Goal: Task Accomplishment & Management: Manage account settings

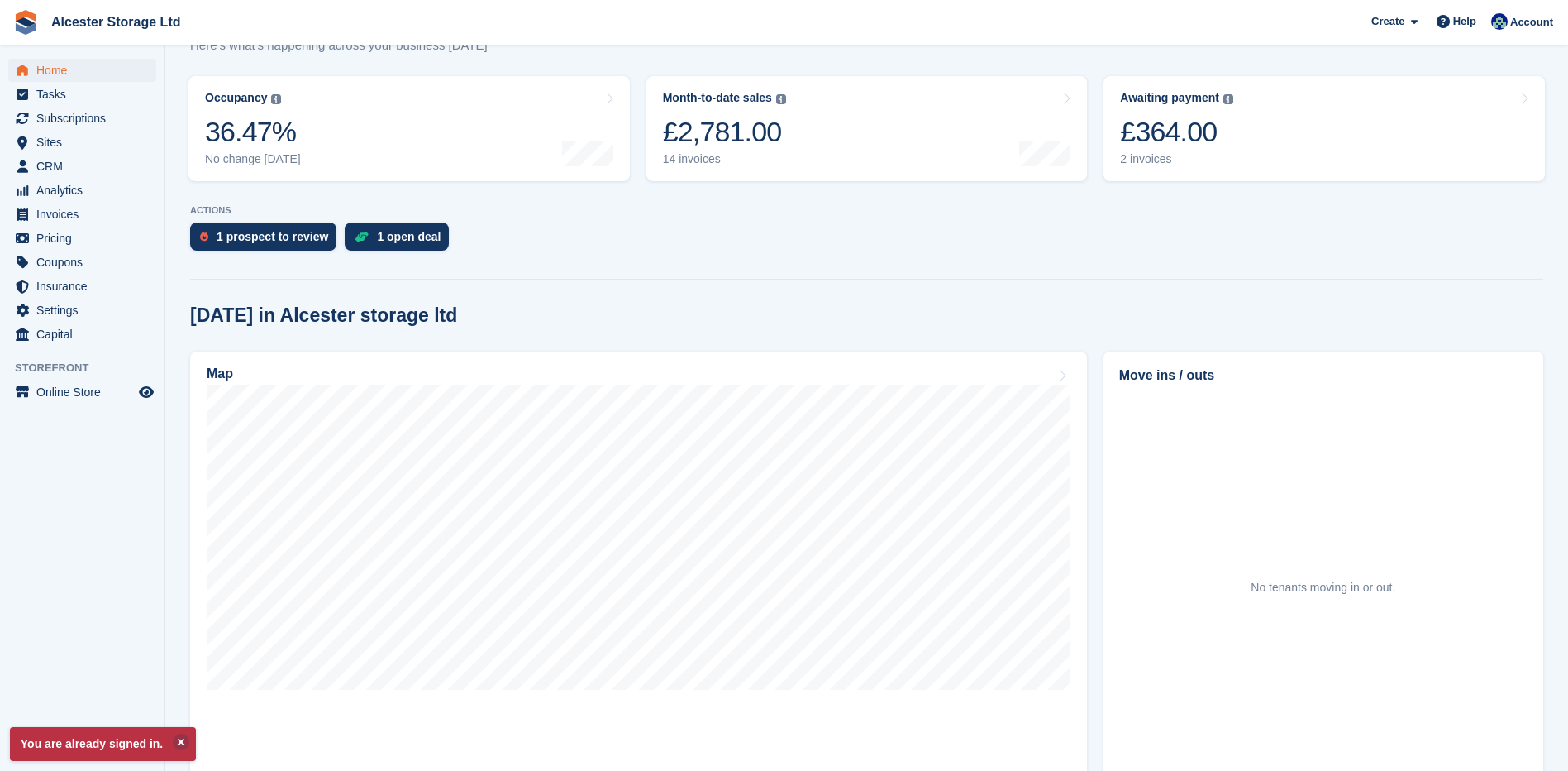
scroll to position [248, 0]
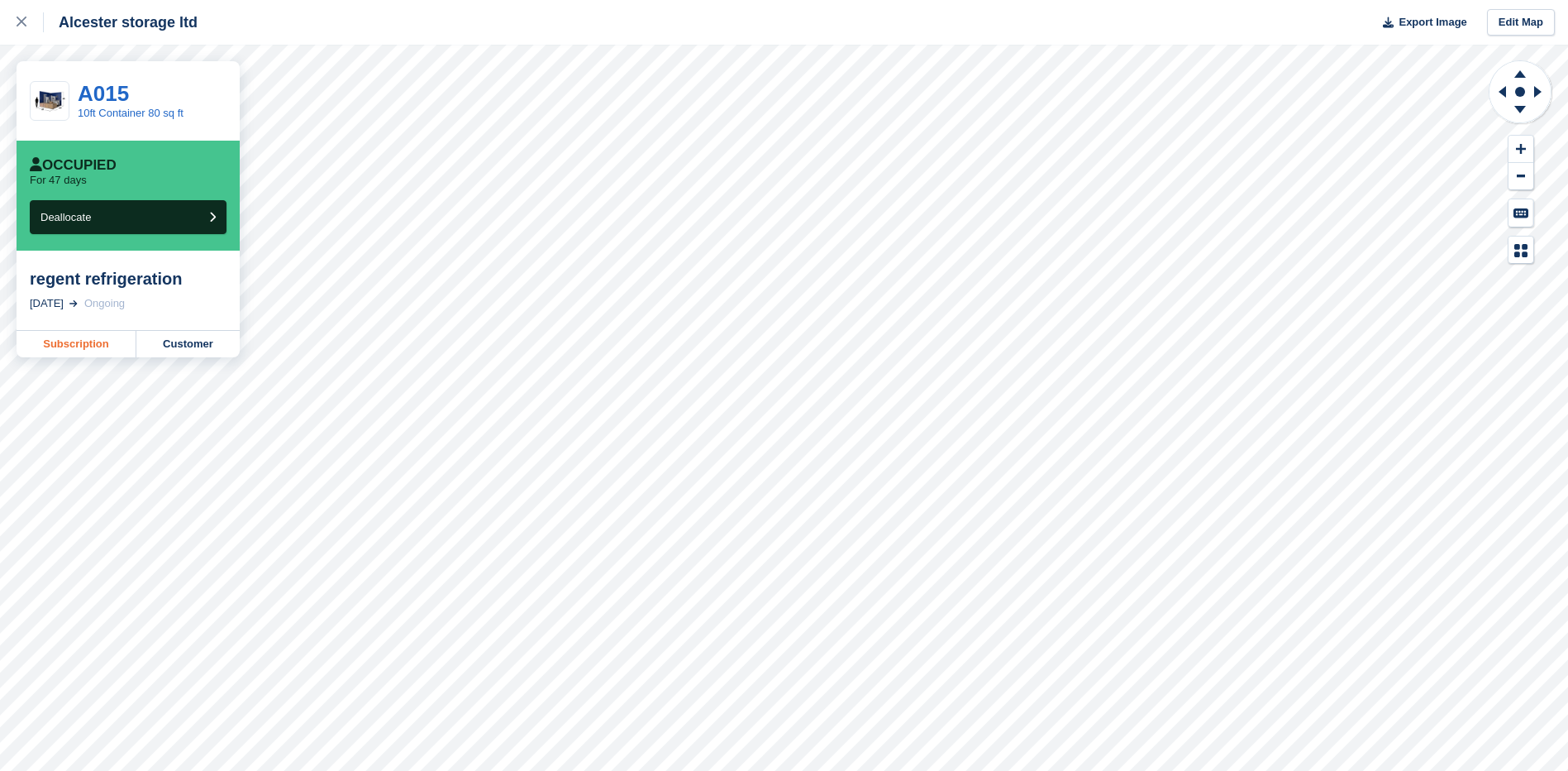
click at [64, 348] on link "Subscription" at bounding box center [76, 343] width 120 height 27
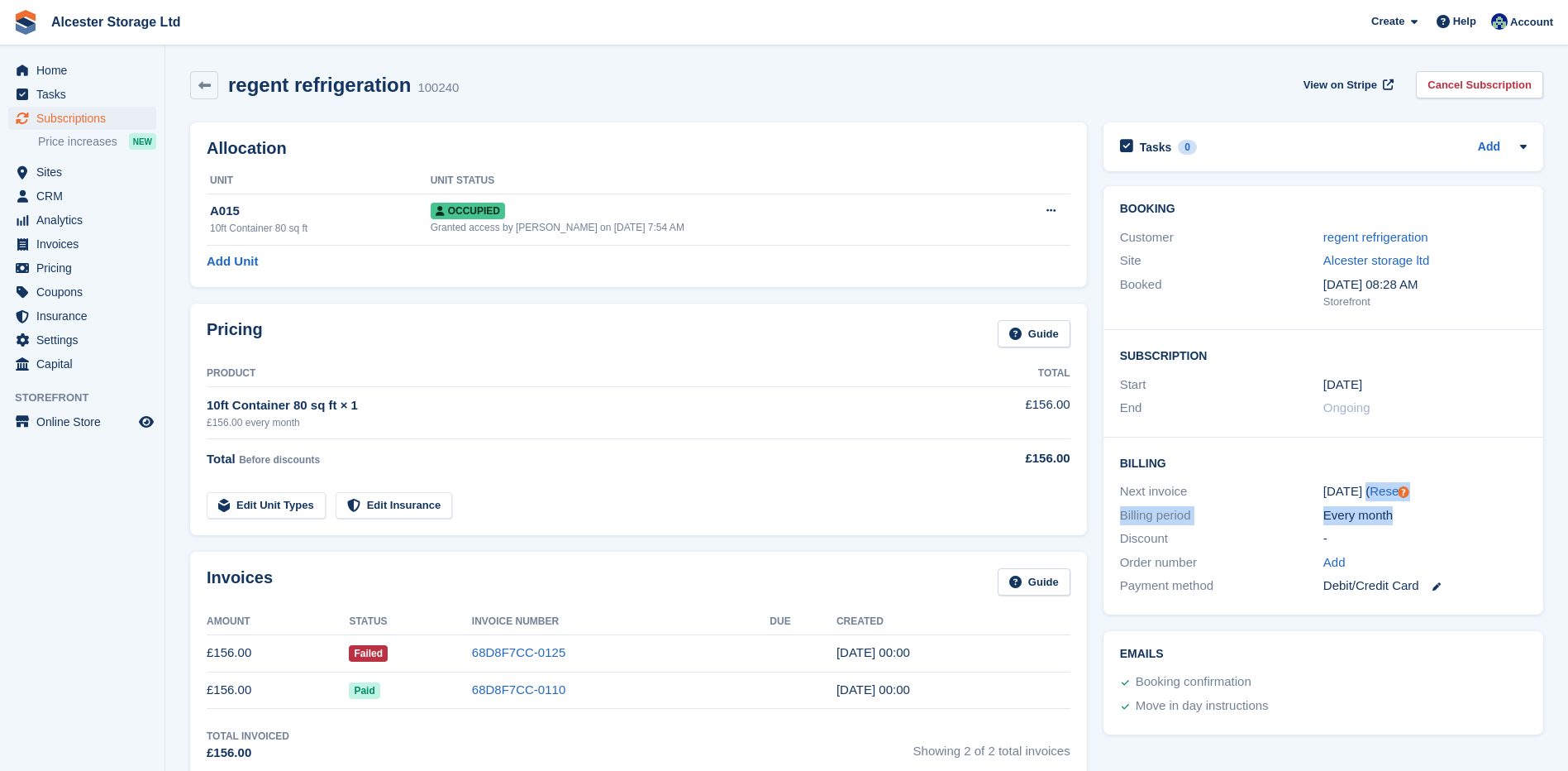
drag, startPoint x: 1432, startPoint y: 507, endPoint x: 1335, endPoint y: 475, distance: 102.1
click at [1335, 475] on div "Billing Next invoice [DATE] ( Reset ) Billing period Every month Discount - Ord…" at bounding box center [1323, 525] width 439 height 177
drag, startPoint x: 1335, startPoint y: 475, endPoint x: 1281, endPoint y: 428, distance: 71.6
click at [1281, 428] on div "Subscription Start [DATE] End Ongoing" at bounding box center [1323, 383] width 439 height 107
drag, startPoint x: 1433, startPoint y: 537, endPoint x: 1262, endPoint y: 481, distance: 179.9
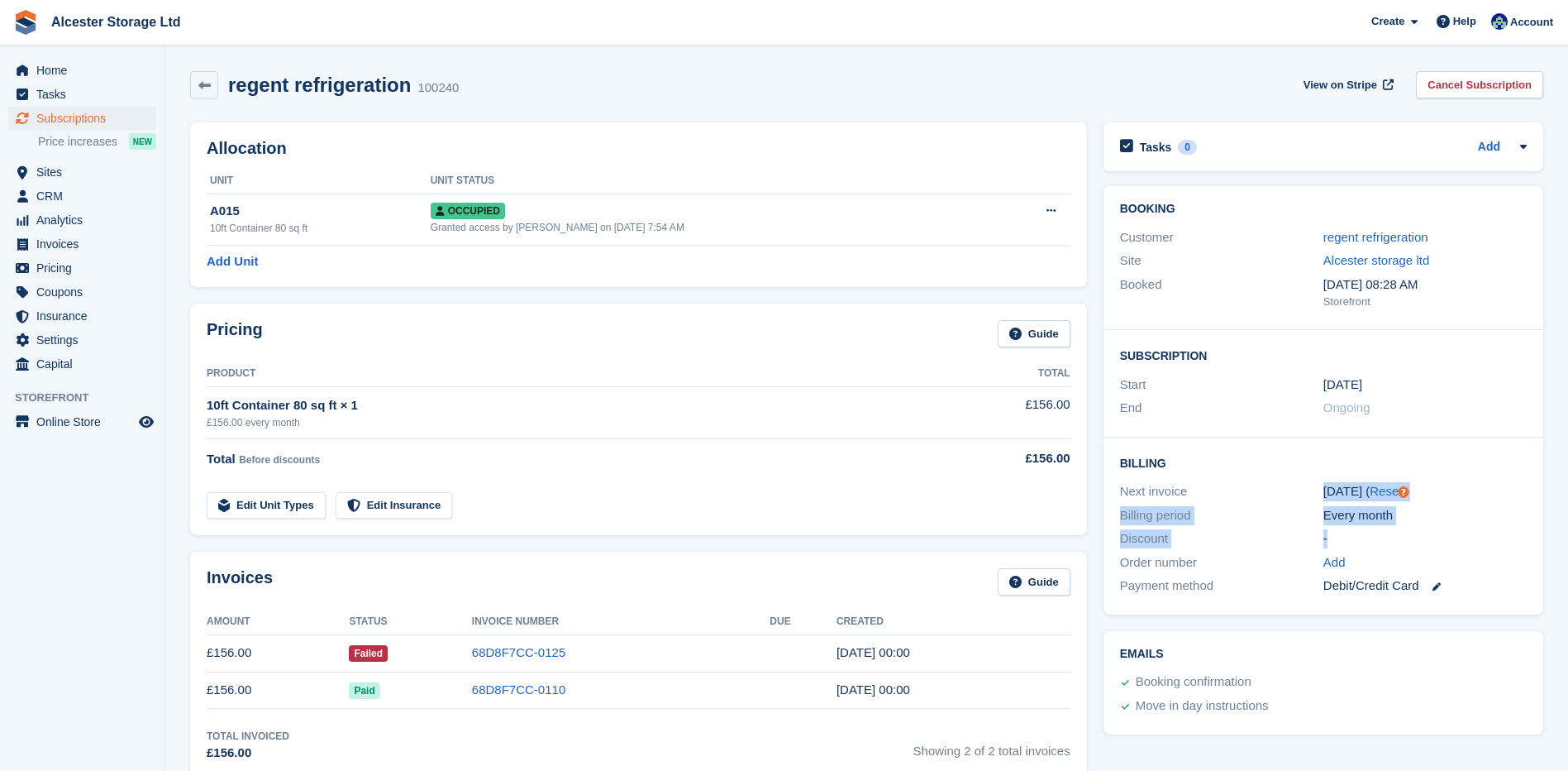
click at [1262, 481] on div "Billing Next invoice [DATE] ( Reset ) Billing period Every month Discount - Ord…" at bounding box center [1323, 525] width 439 height 177
drag, startPoint x: 1262, startPoint y: 481, endPoint x: 1238, endPoint y: 430, distance: 56.4
click at [1238, 430] on div "Subscription Start [DATE] End Ongoing" at bounding box center [1323, 383] width 439 height 107
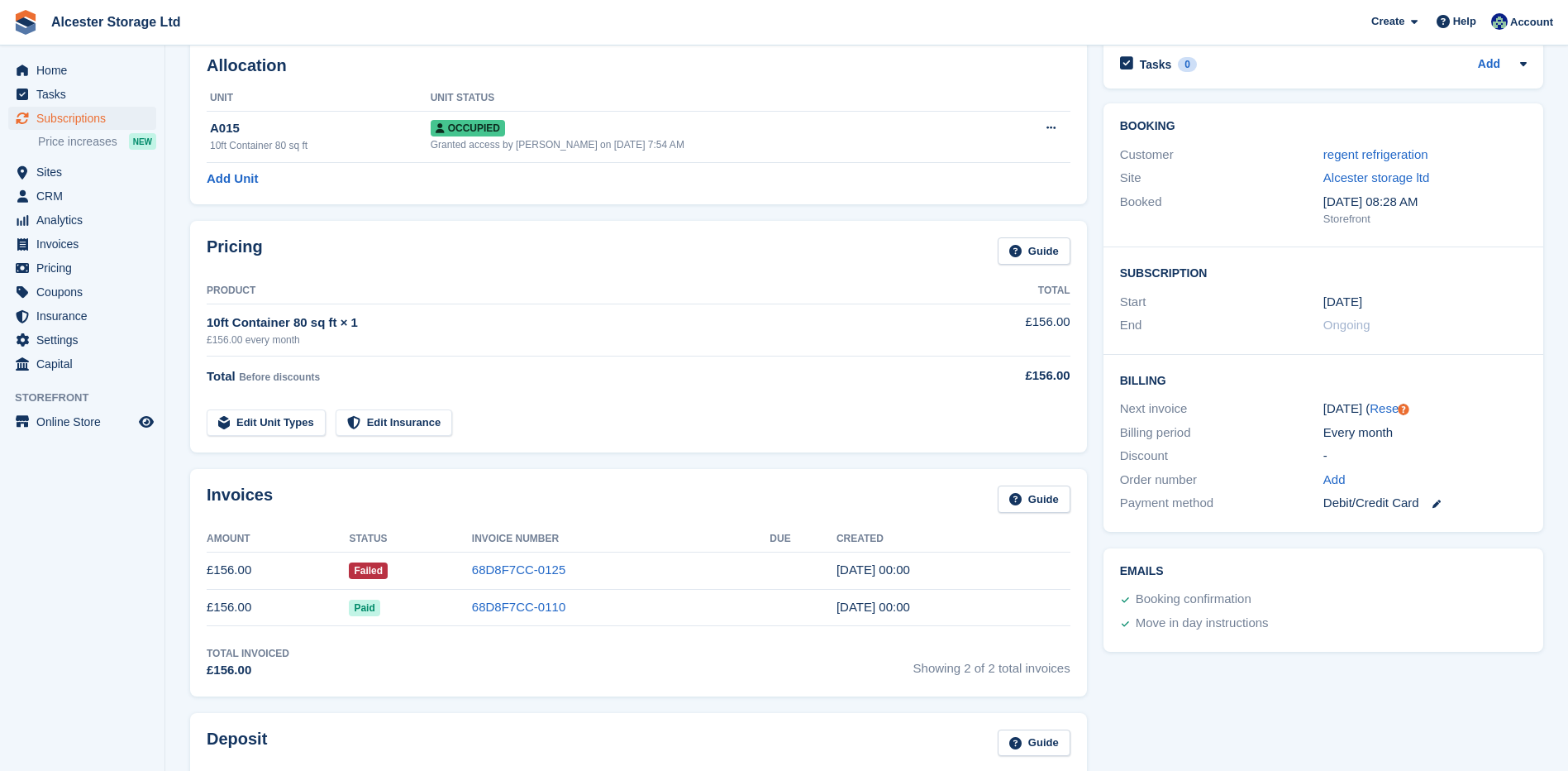
scroll to position [166, 0]
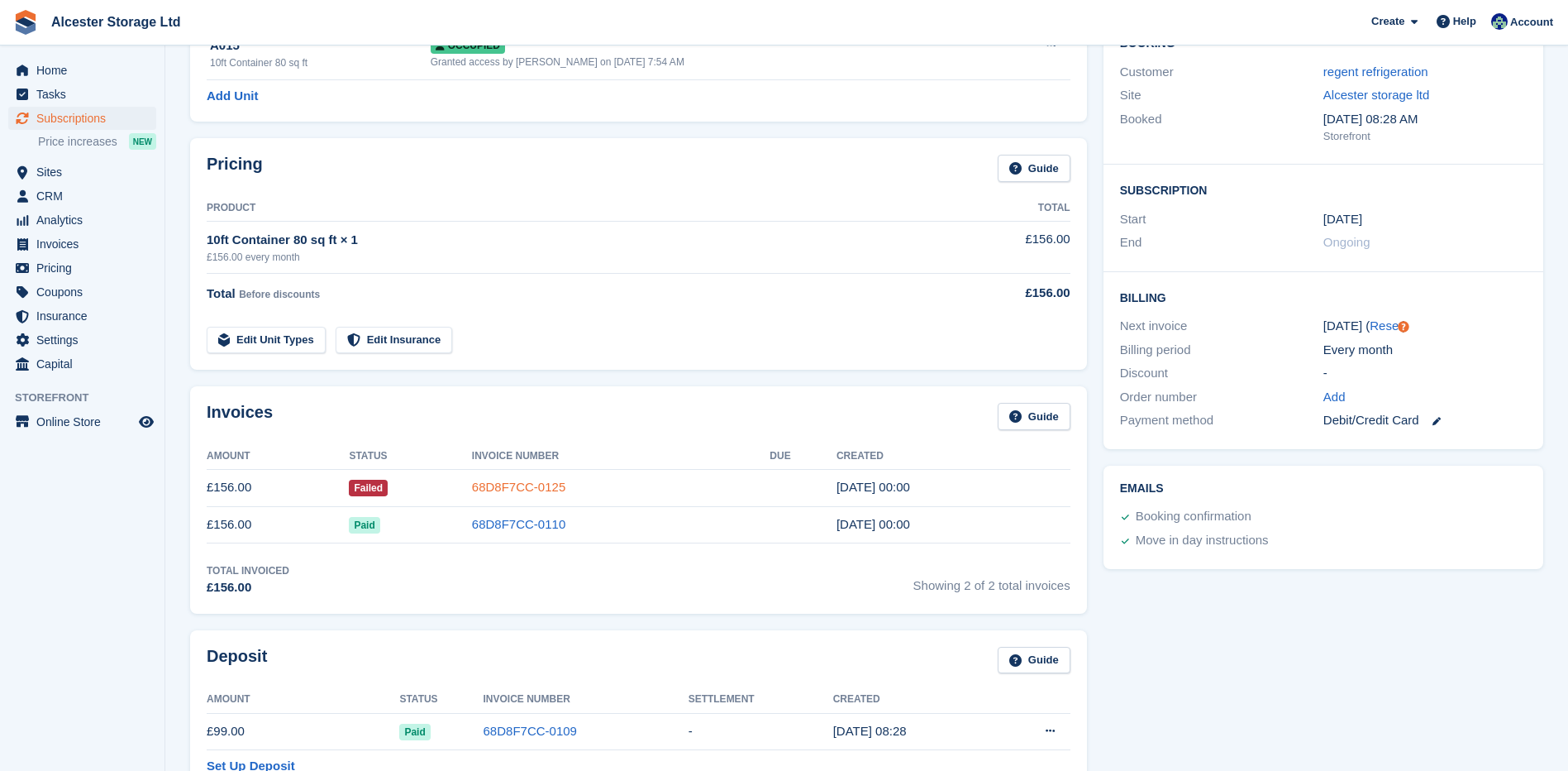
click at [528, 489] on link "68D8F7CC-0125" at bounding box center [518, 487] width 94 height 14
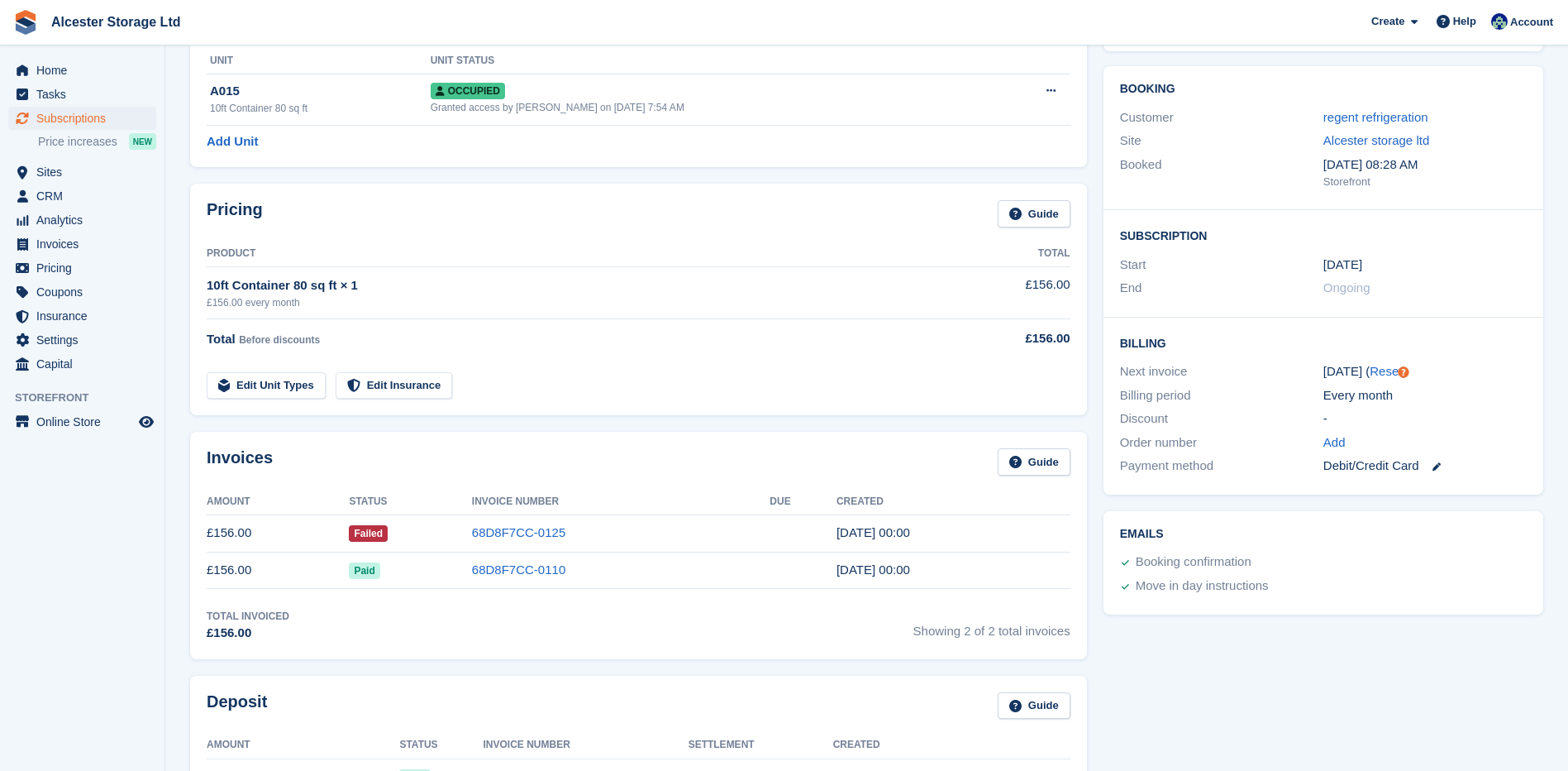
scroll to position [166, 0]
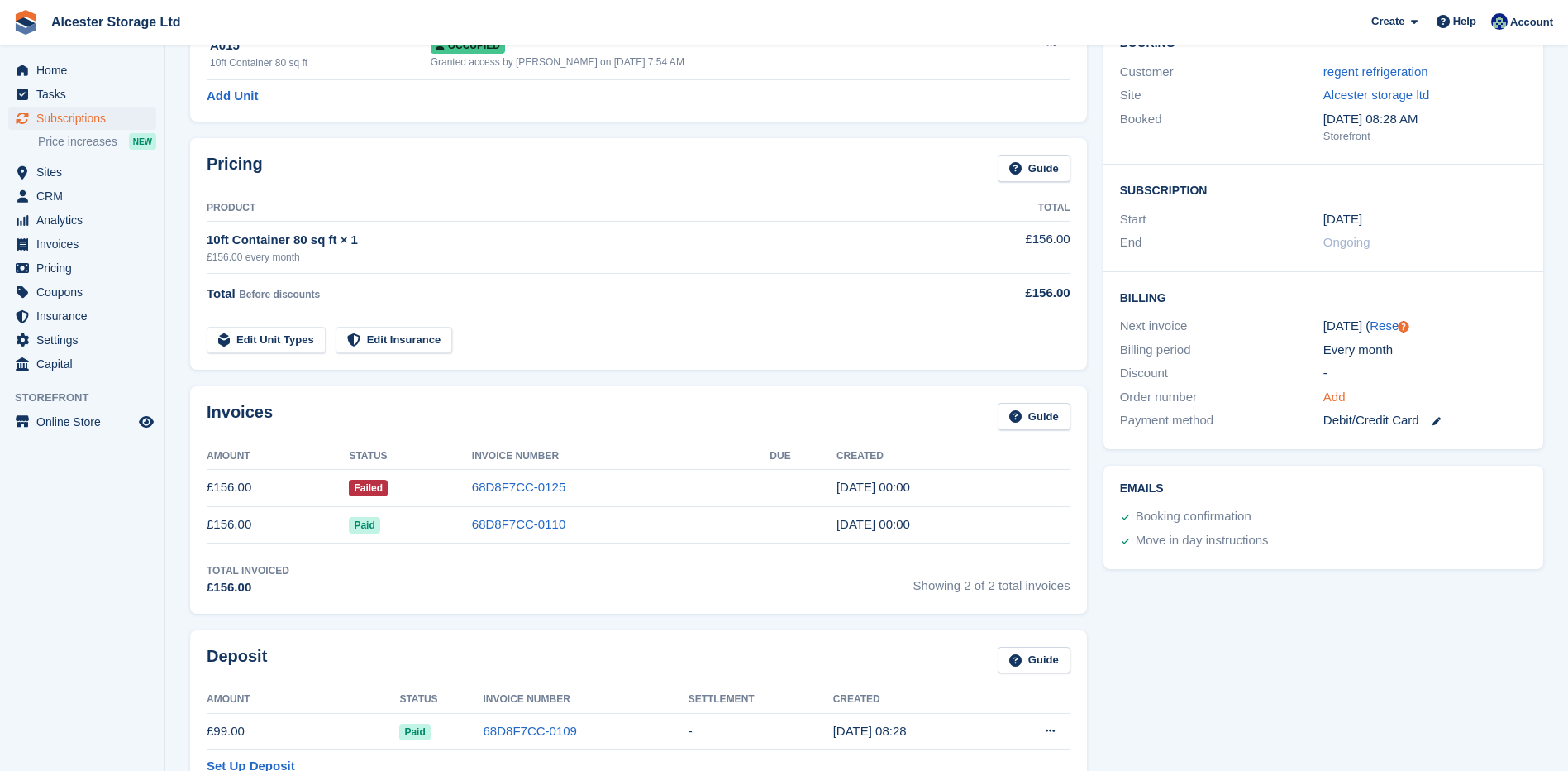
click at [1343, 397] on link "Add" at bounding box center [1335, 398] width 22 height 19
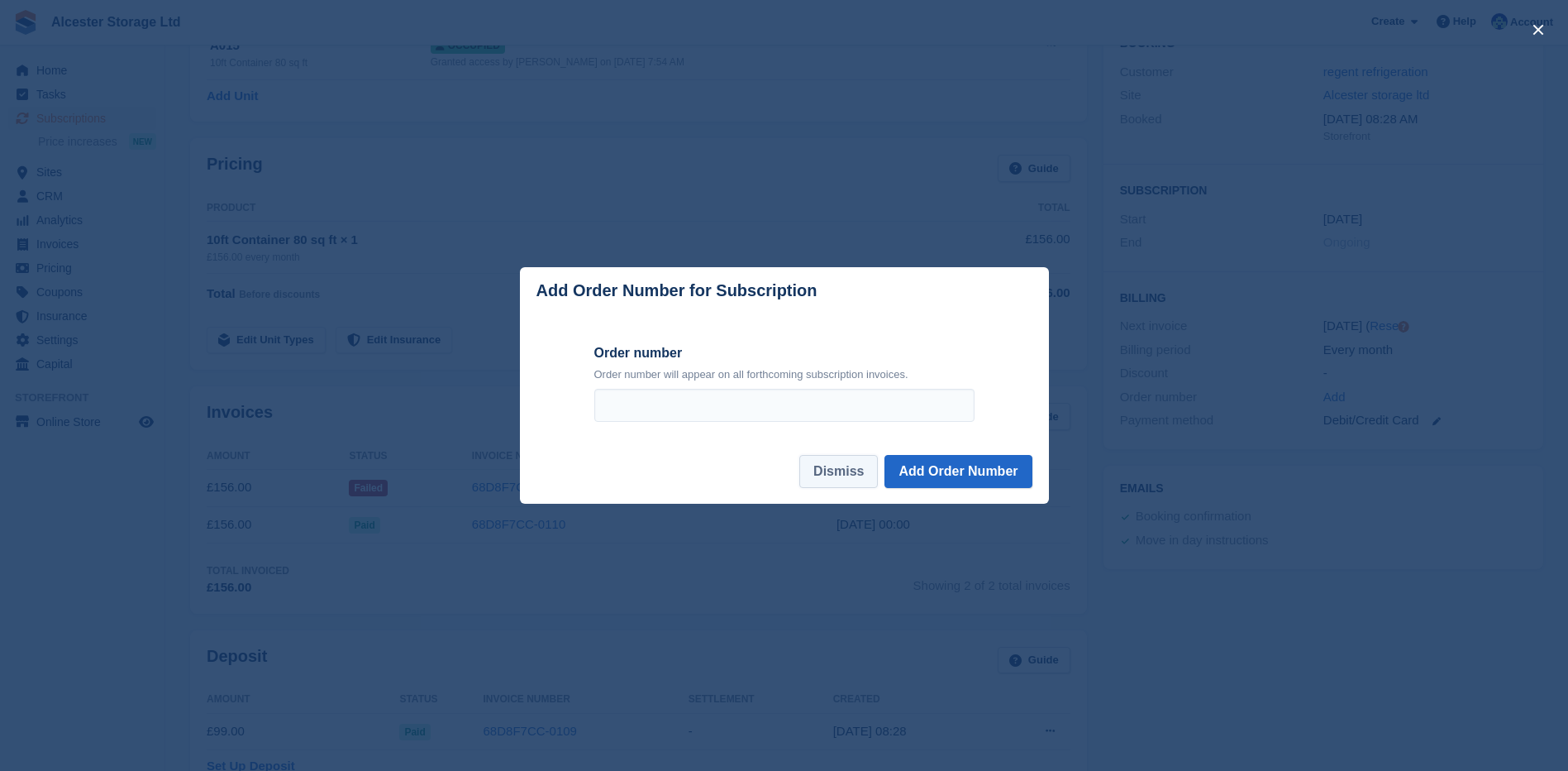
click at [839, 478] on button "Dismiss" at bounding box center [838, 471] width 78 height 33
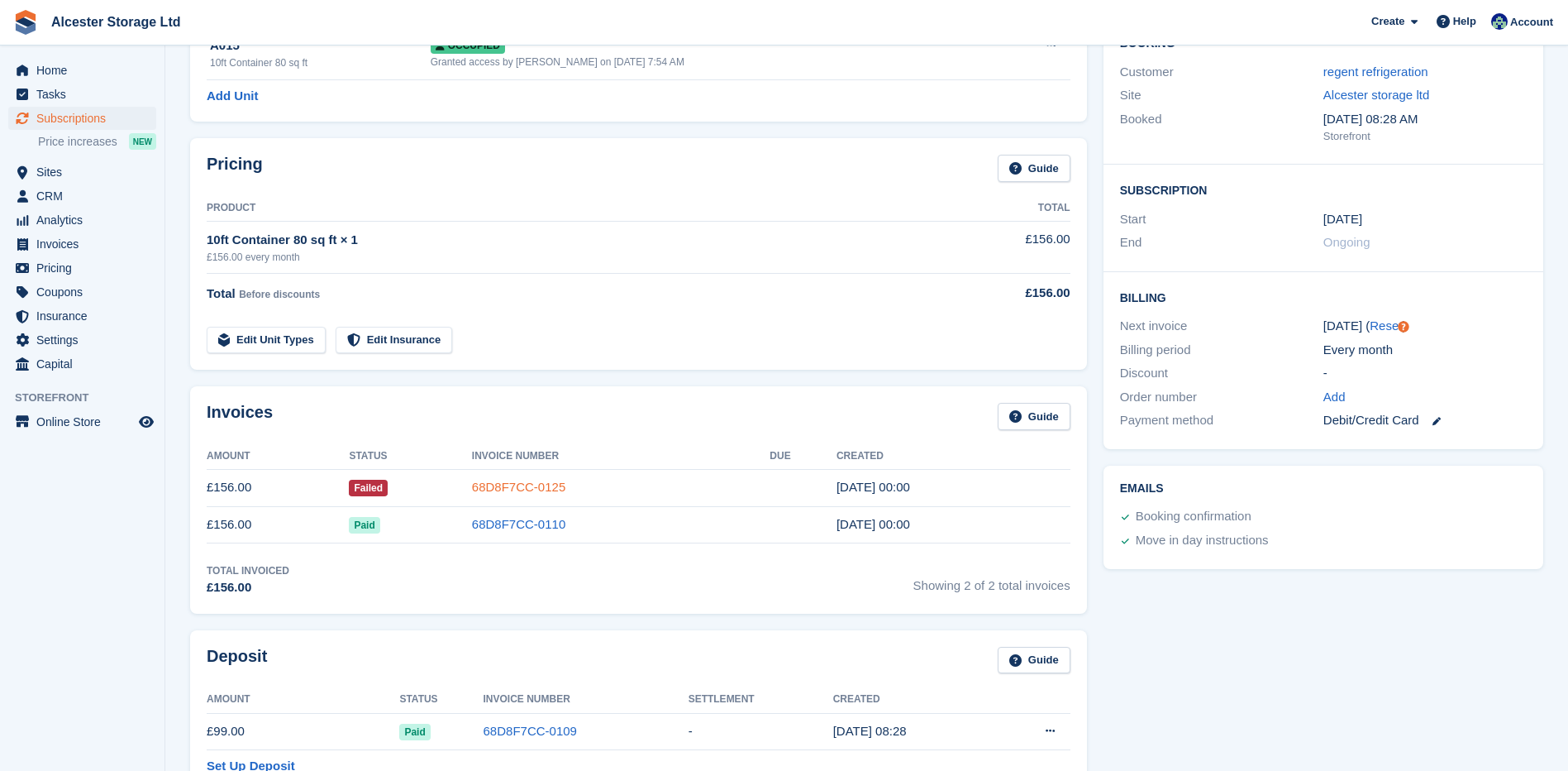
click at [535, 482] on link "68D8F7CC-0125" at bounding box center [518, 487] width 94 height 14
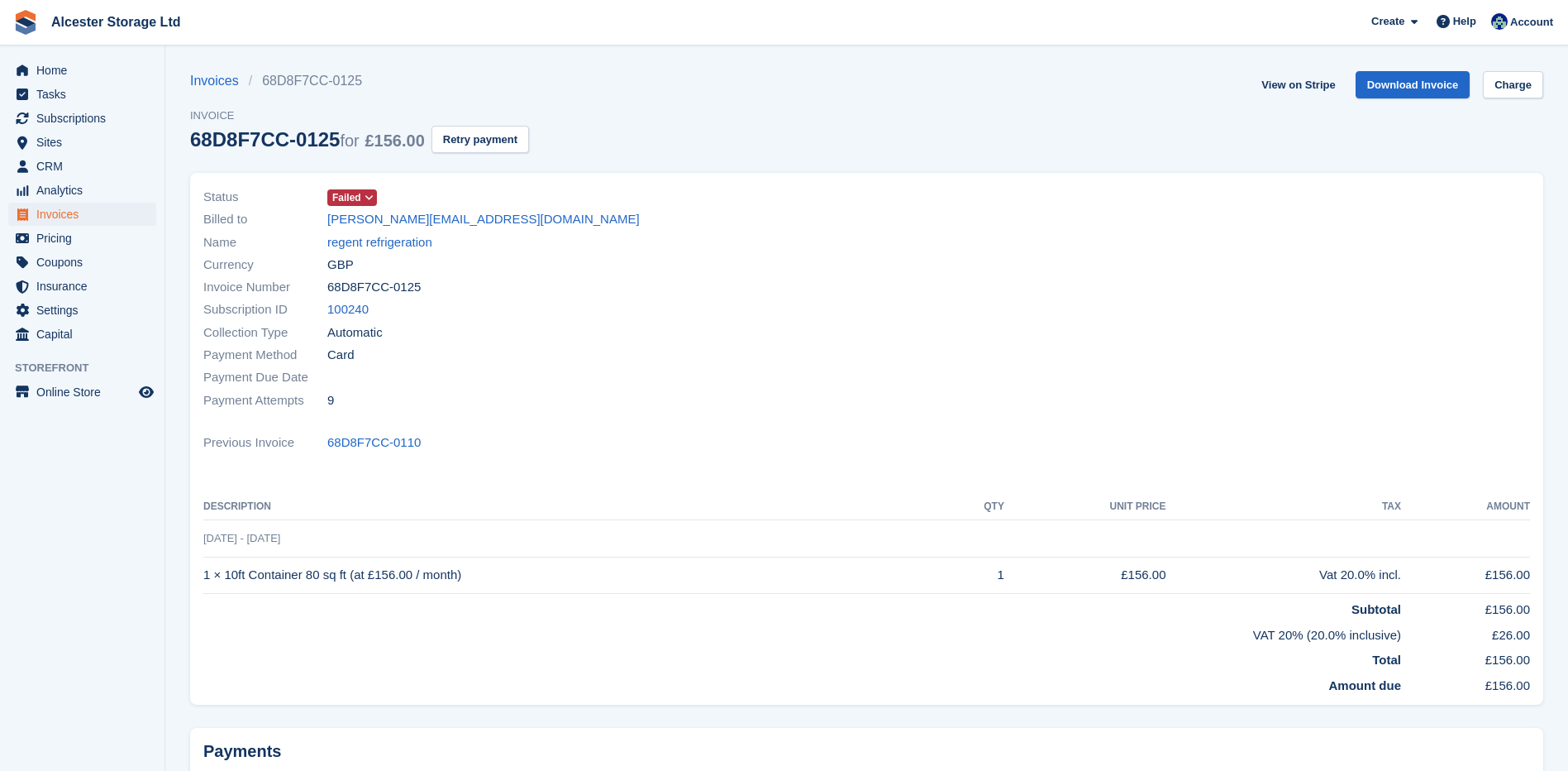
click at [337, 195] on span "Failed" at bounding box center [347, 197] width 29 height 15
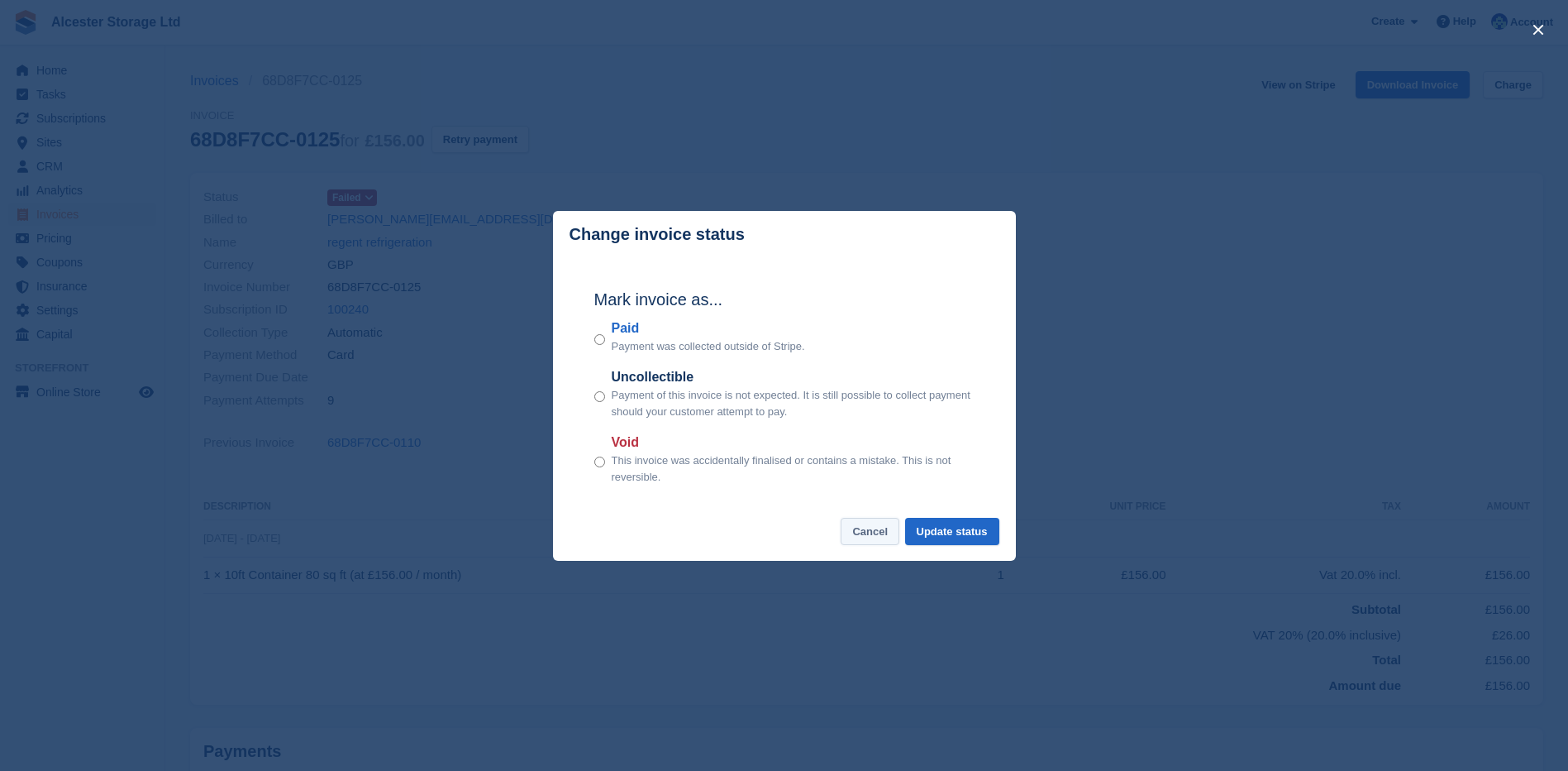
click at [853, 542] on button "Cancel" at bounding box center [869, 531] width 58 height 27
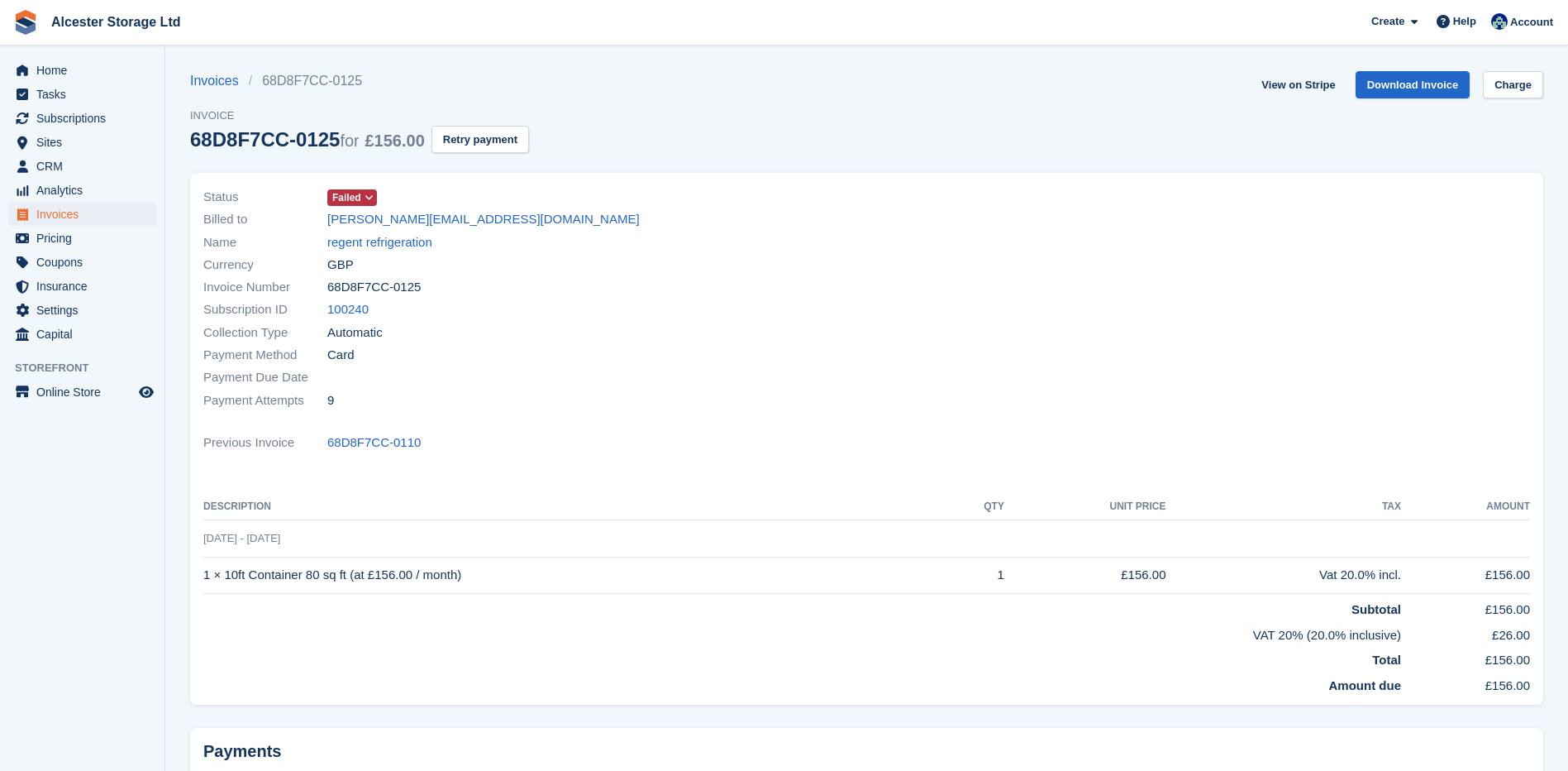
click at [365, 199] on icon at bounding box center [369, 197] width 9 height 10
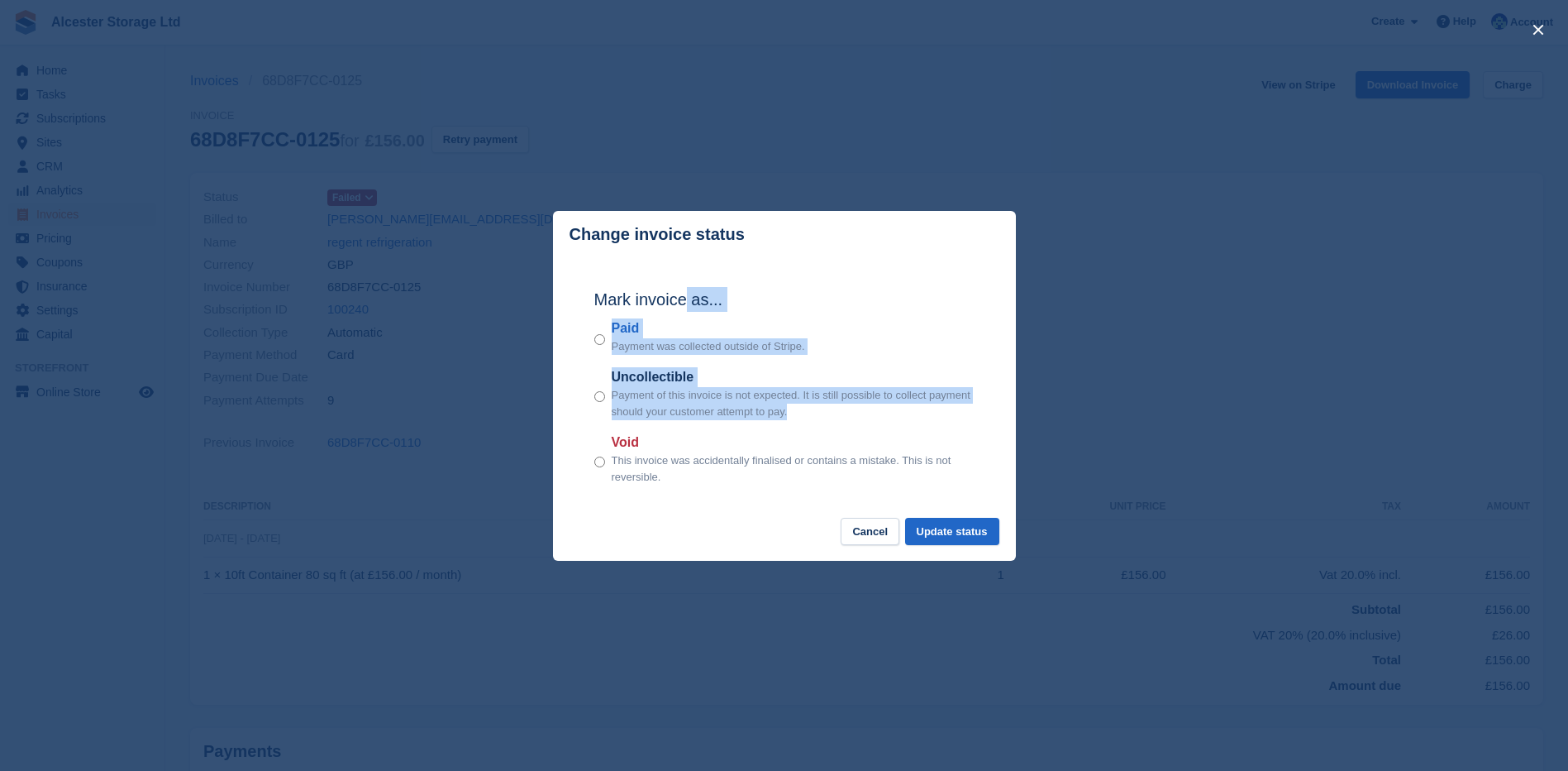
drag, startPoint x: 587, startPoint y: 505, endPoint x: 686, endPoint y: 287, distance: 239.4
click at [686, 287] on div "Mark invoice as... Paid Payment was collected outside of Stripe. Uncollectible …" at bounding box center [784, 387] width 414 height 260
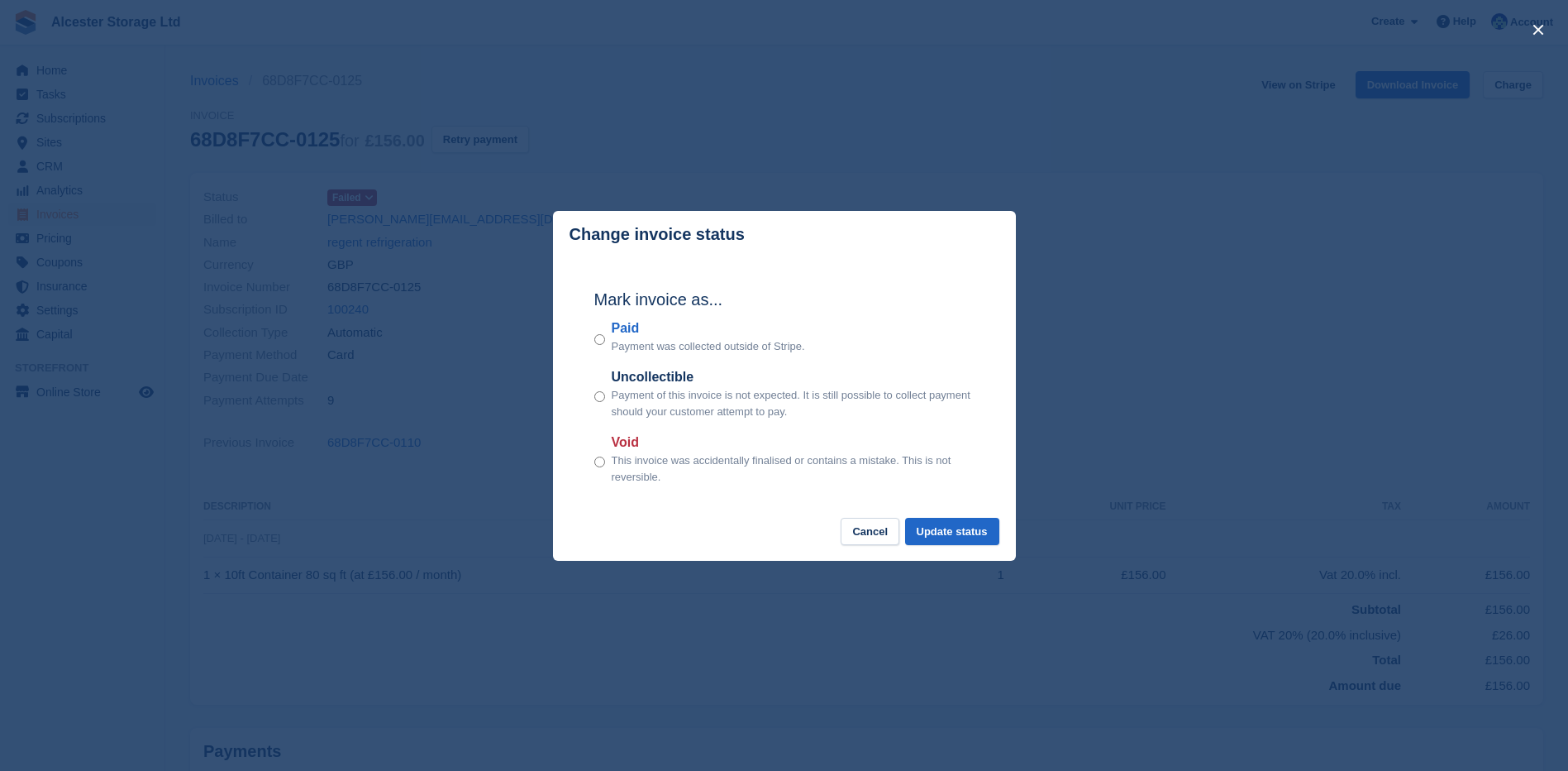
drag, startPoint x: 686, startPoint y: 287, endPoint x: 917, endPoint y: 230, distance: 237.9
click at [917, 230] on header "Change invoice status" at bounding box center [784, 234] width 463 height 47
click at [784, 513] on div "Mark invoice as... Paid Payment was collected outside of Stripe. Uncollectible …" at bounding box center [784, 387] width 414 height 260
click at [868, 528] on button "Cancel" at bounding box center [869, 531] width 58 height 27
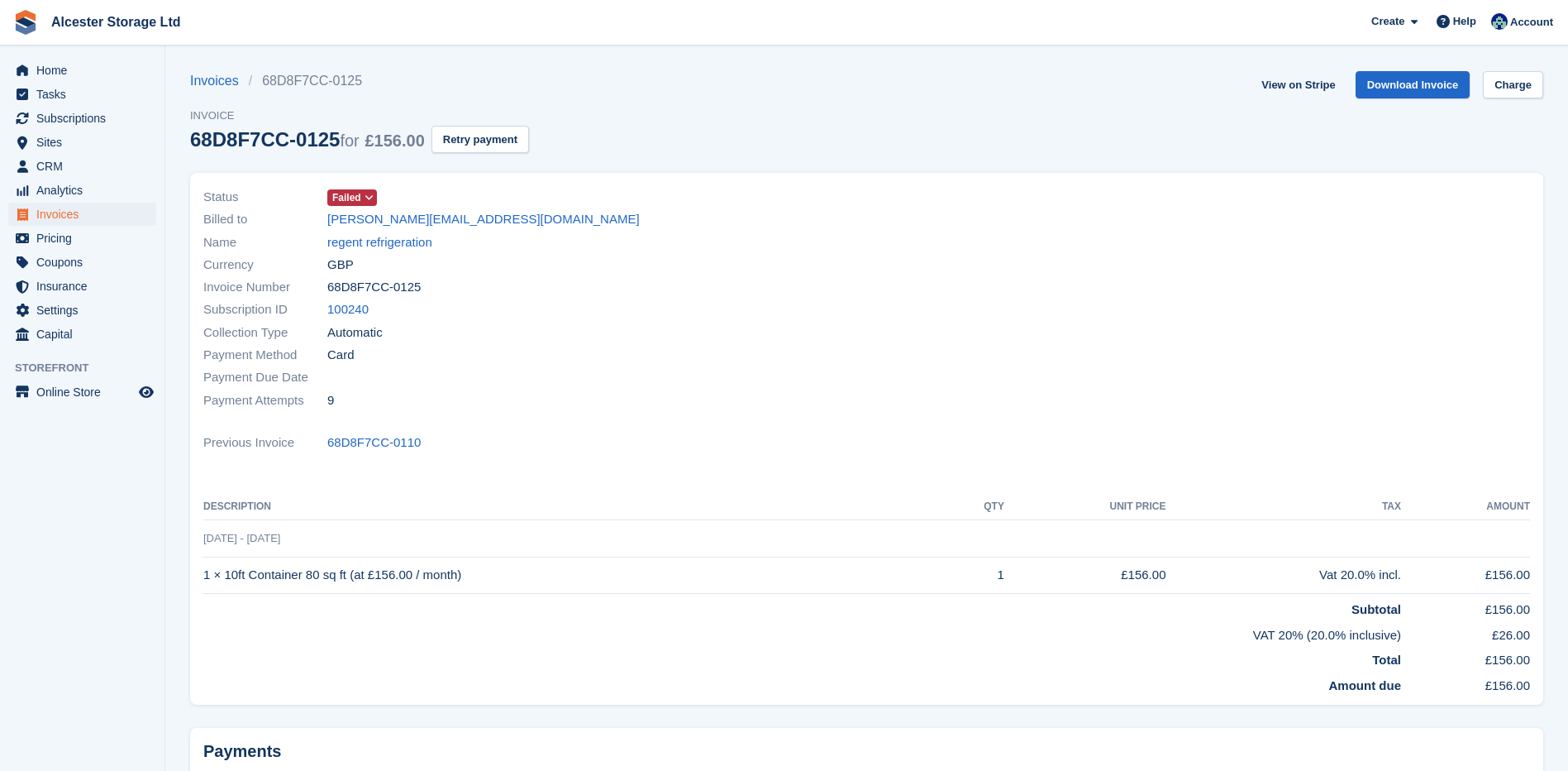
click at [353, 197] on span "Failed" at bounding box center [347, 197] width 29 height 15
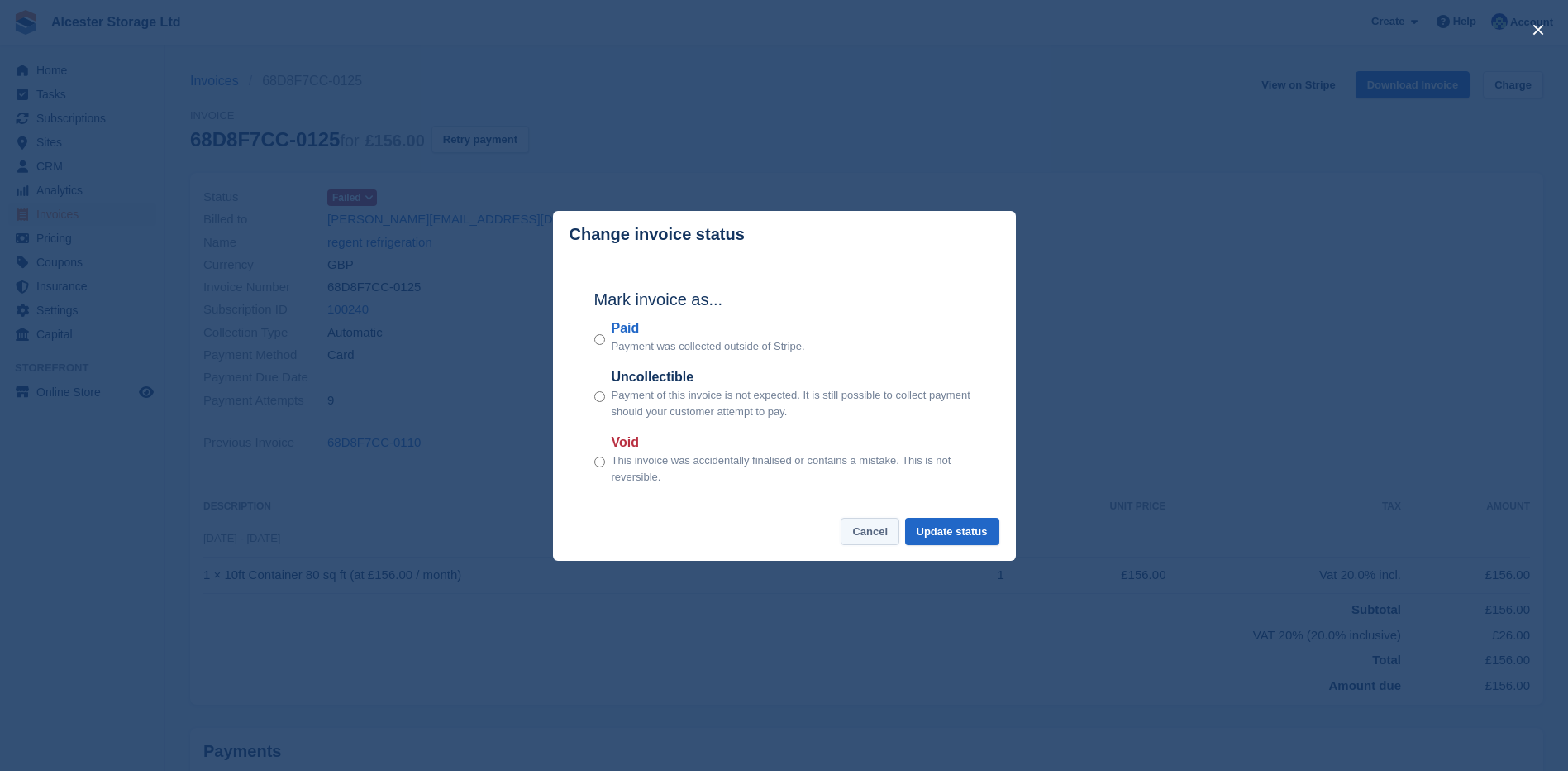
click at [857, 534] on button "Cancel" at bounding box center [869, 531] width 58 height 27
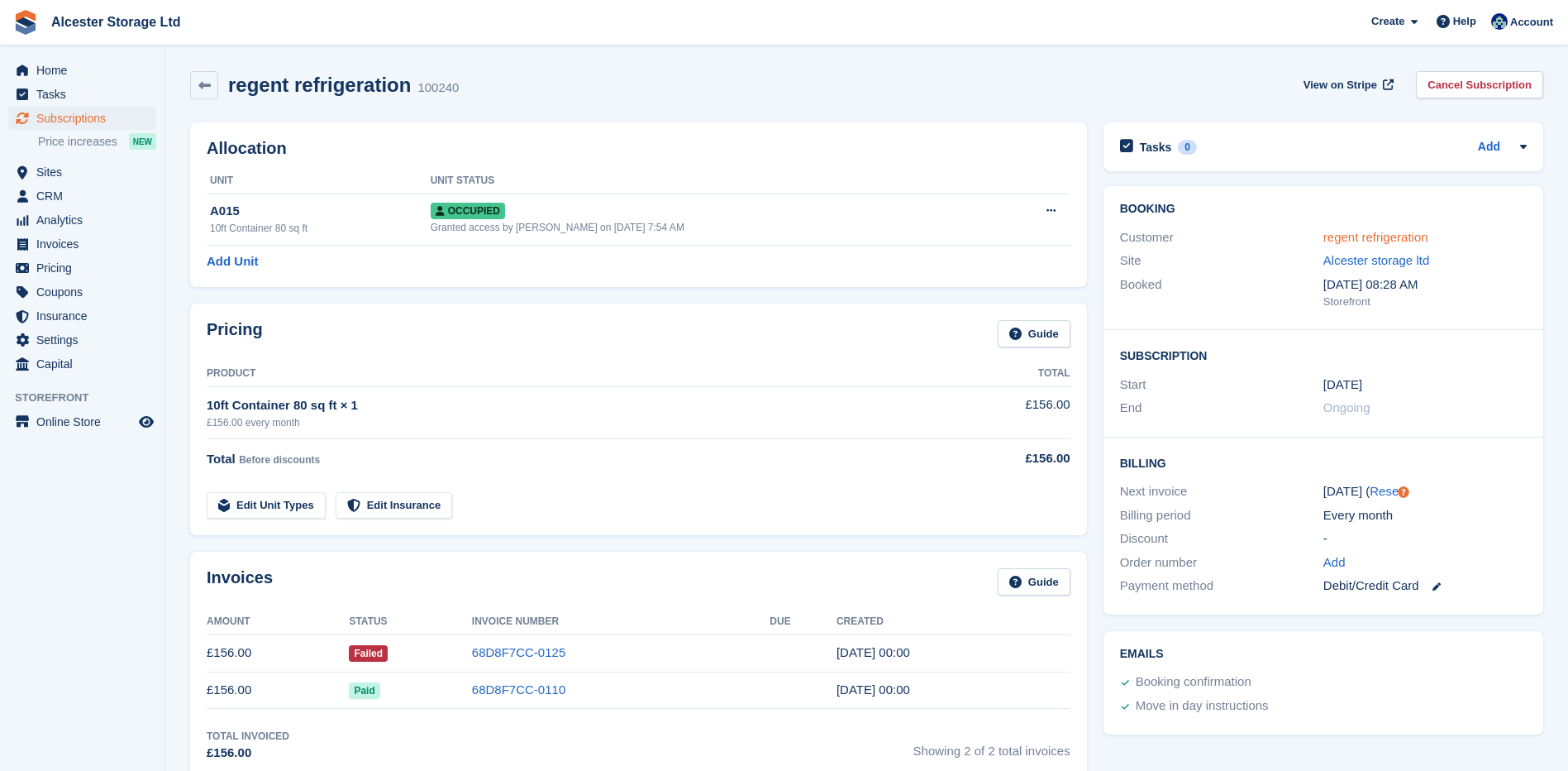
click at [1359, 240] on link "regent refrigeration" at bounding box center [1376, 237] width 105 height 14
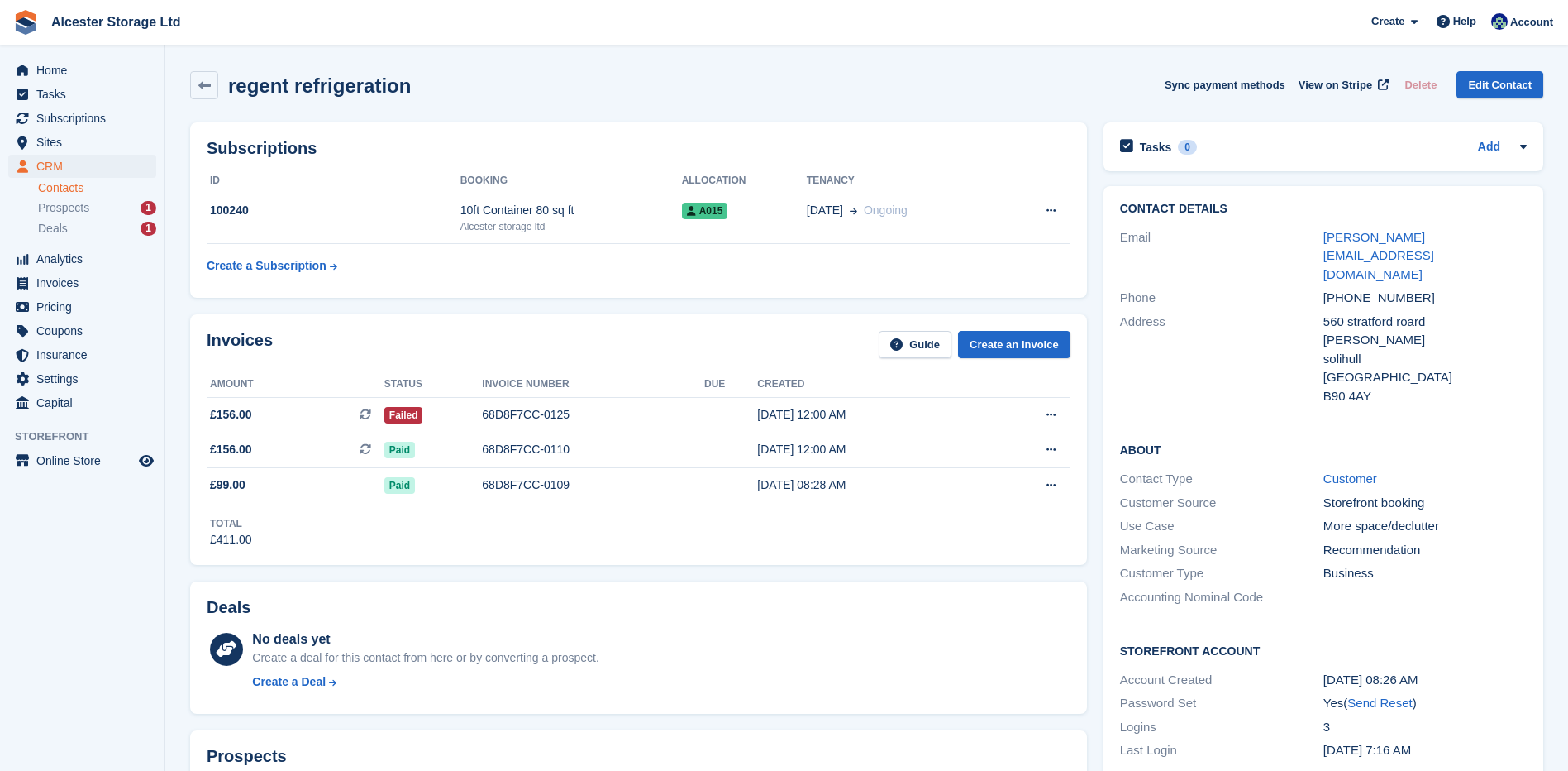
click at [686, 532] on div "Total £411.00" at bounding box center [639, 525] width 863 height 46
click at [392, 414] on div at bounding box center [398, 414] width 13 height 13
click at [1336, 471] on link "Customer" at bounding box center [1350, 478] width 54 height 14
